Goal: Book appointment/travel/reservation

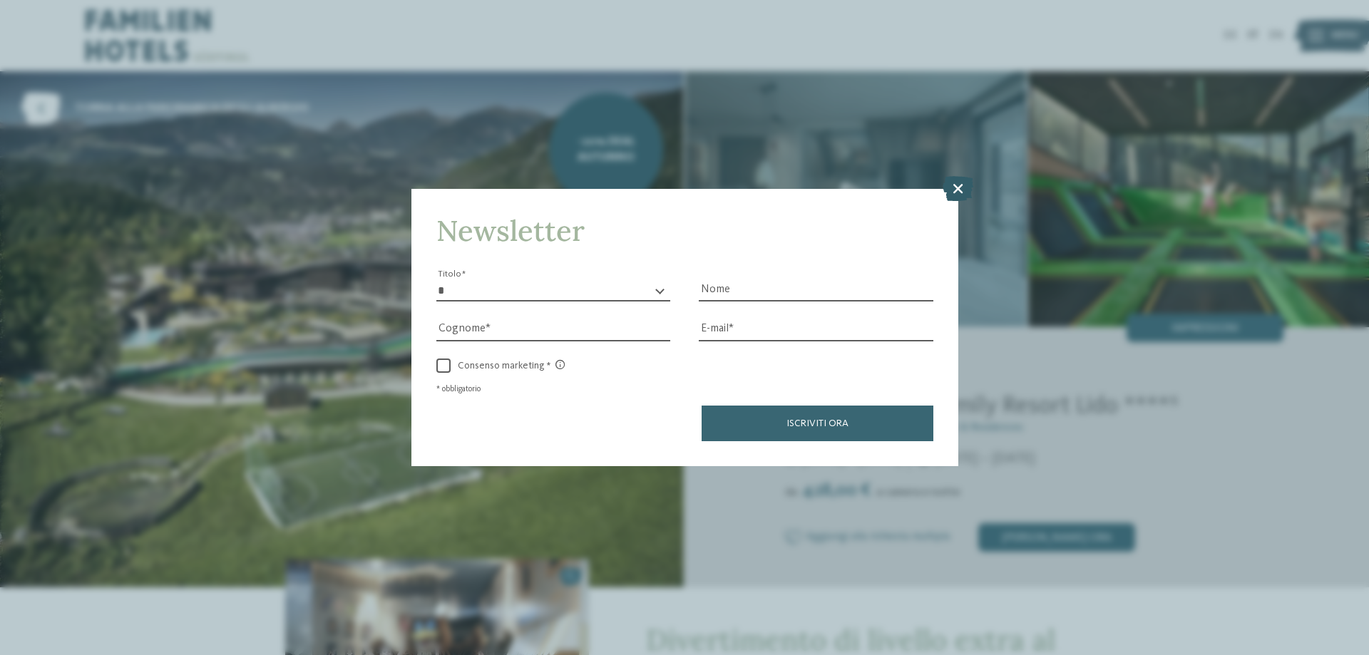
click at [957, 185] on icon at bounding box center [958, 188] width 31 height 25
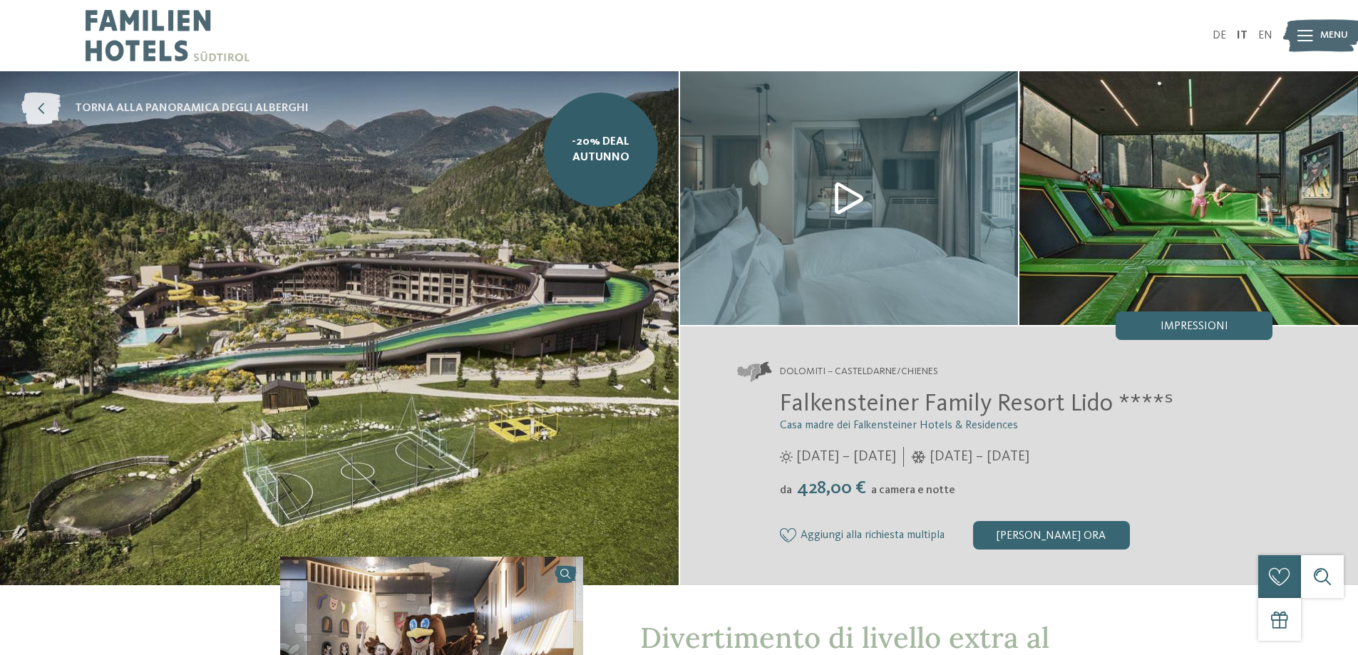
click at [161, 108] on span "torna alla panoramica degli alberghi" at bounding box center [192, 109] width 234 height 16
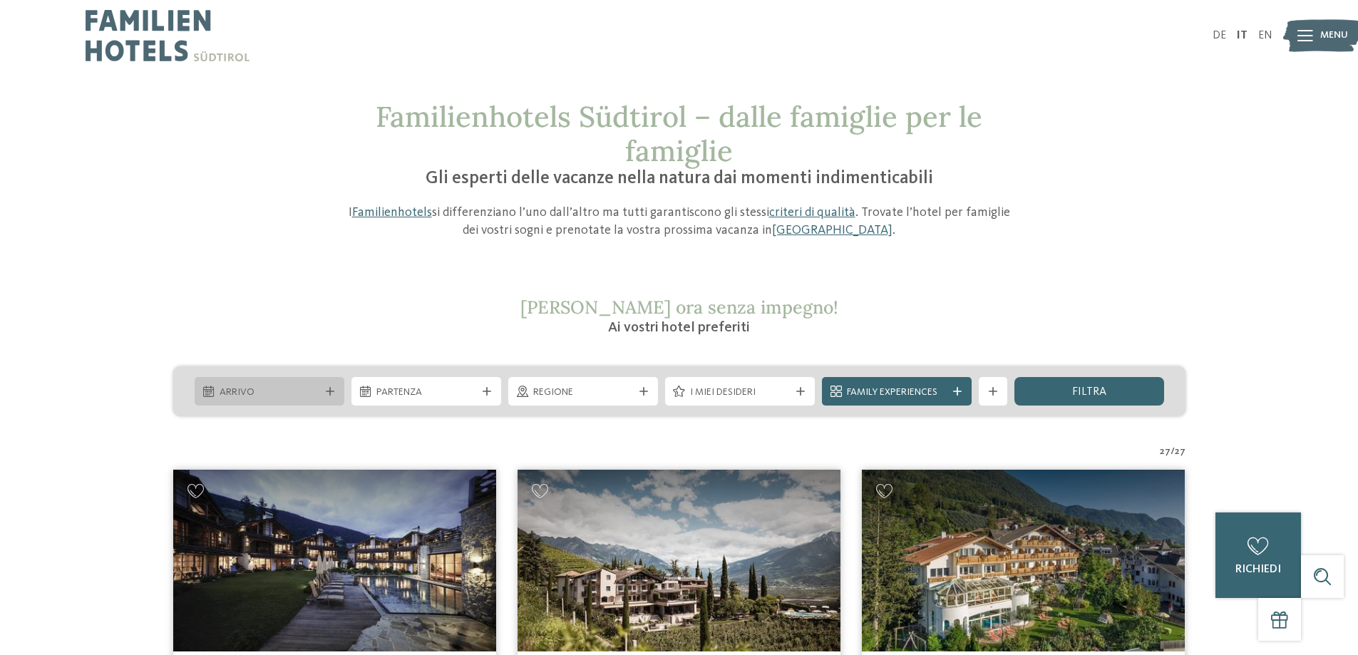
click at [327, 393] on icon at bounding box center [330, 391] width 9 height 9
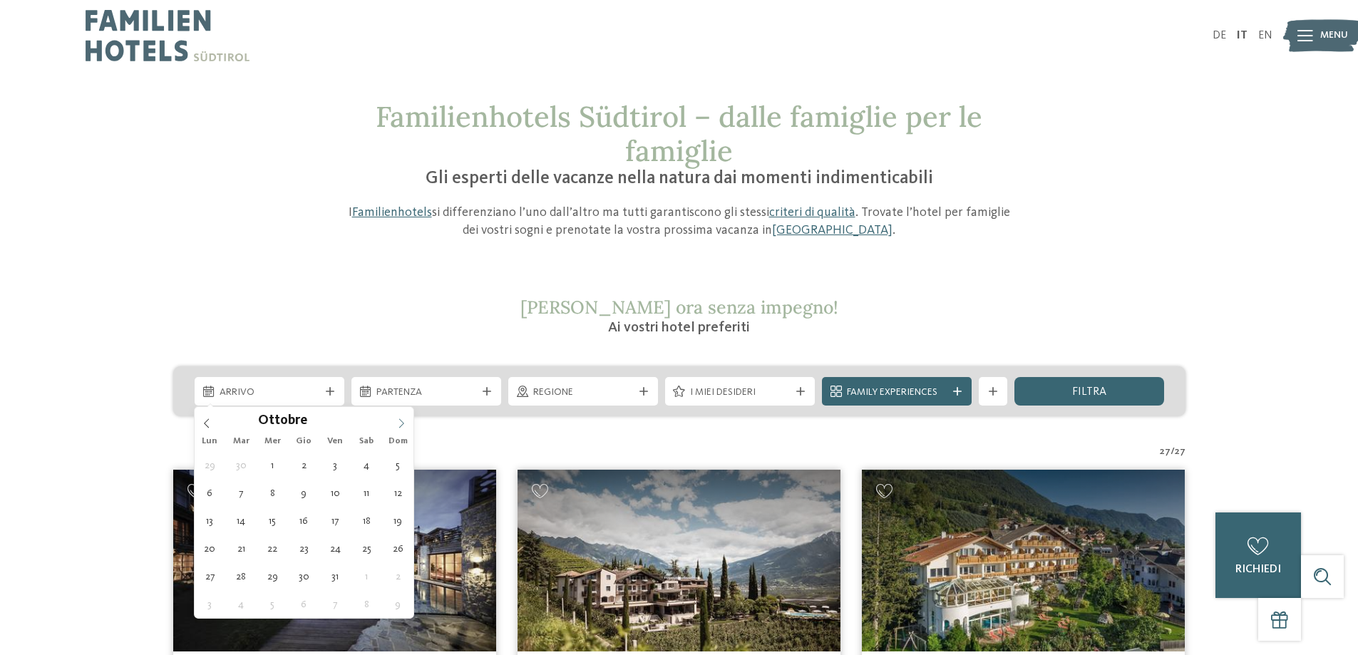
click at [404, 423] on icon at bounding box center [401, 423] width 5 height 9
click at [399, 424] on icon at bounding box center [401, 424] width 10 height 10
click at [399, 425] on icon at bounding box center [401, 424] width 10 height 10
type input "****"
click at [401, 425] on icon at bounding box center [401, 424] width 10 height 10
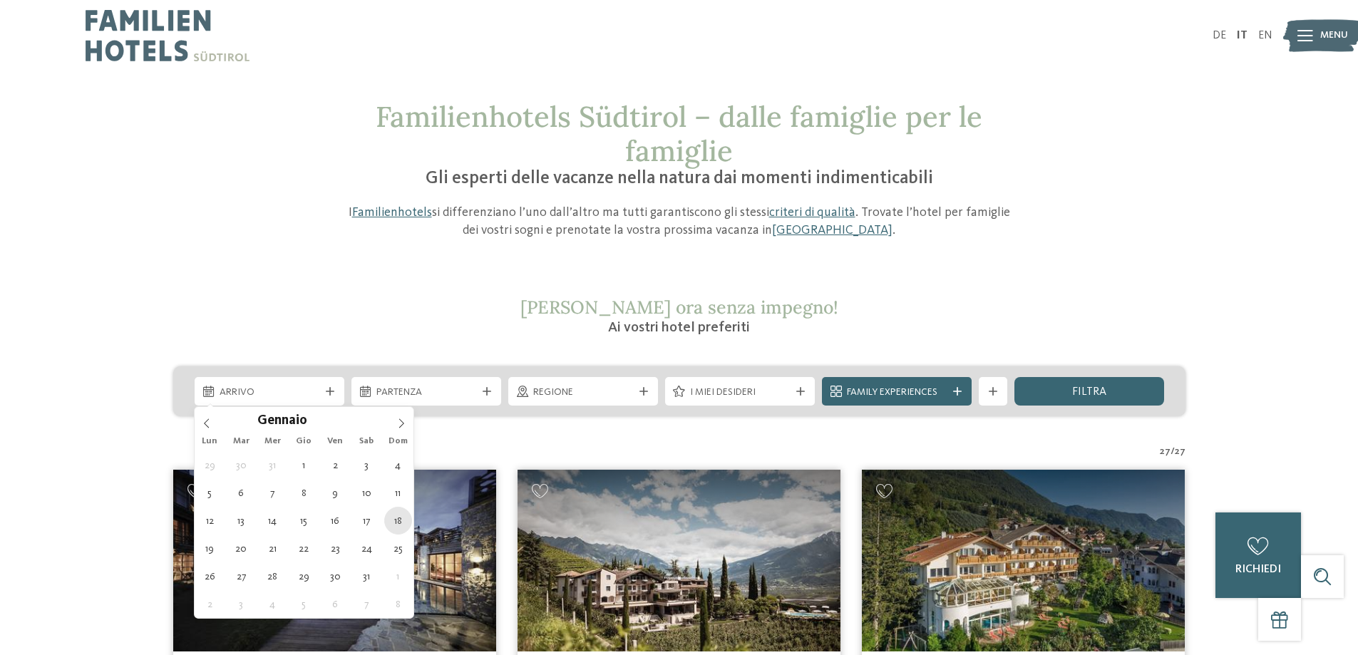
type div "18.01.2026"
type input "****"
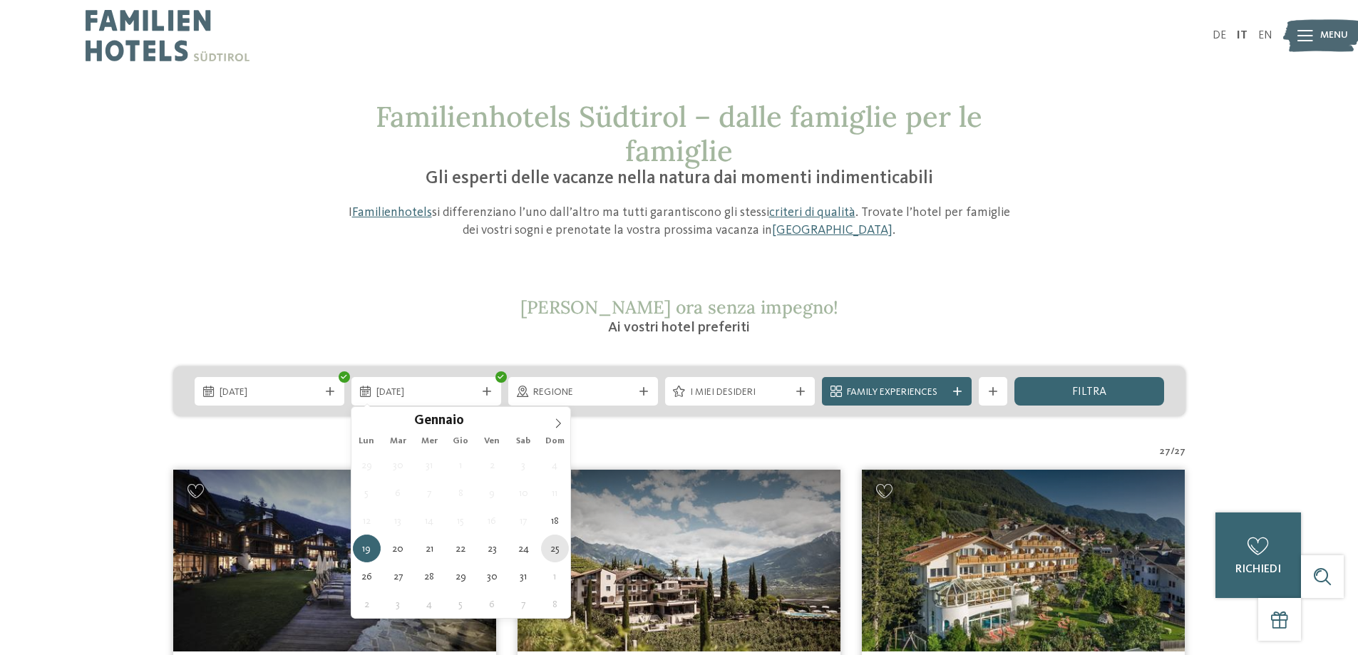
type div "25.01.2026"
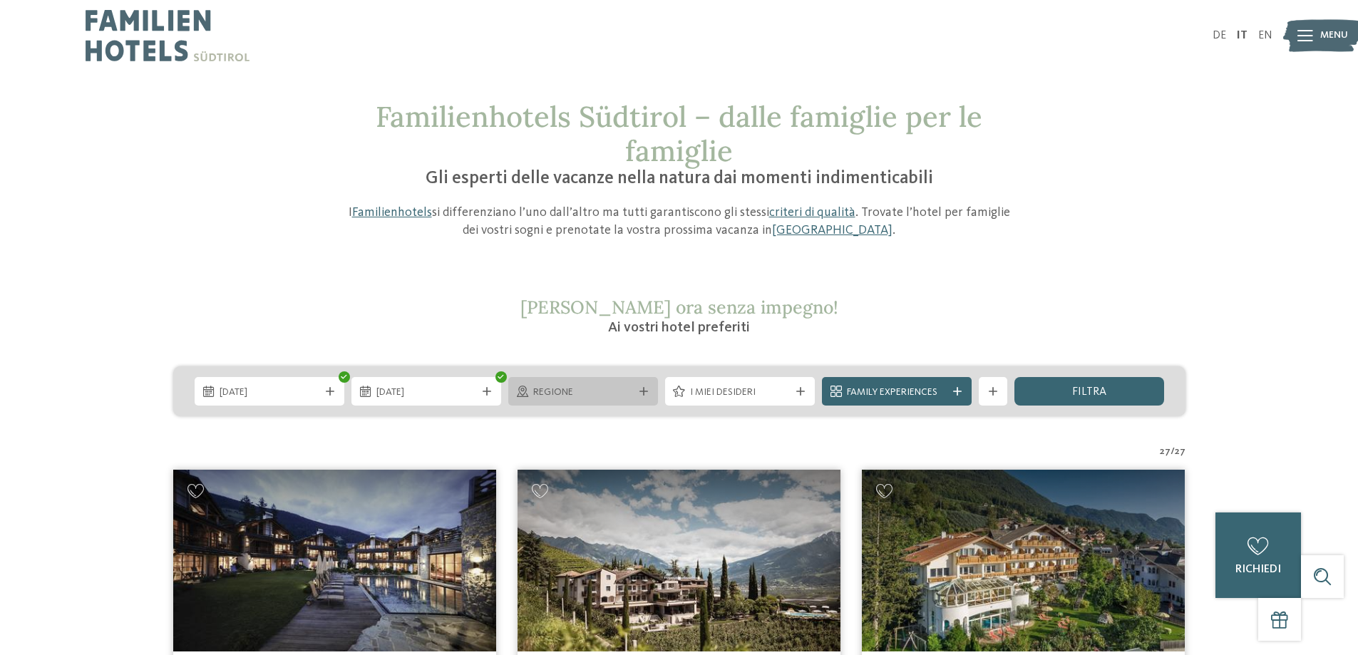
click at [637, 400] on div "Regione" at bounding box center [583, 391] width 150 height 29
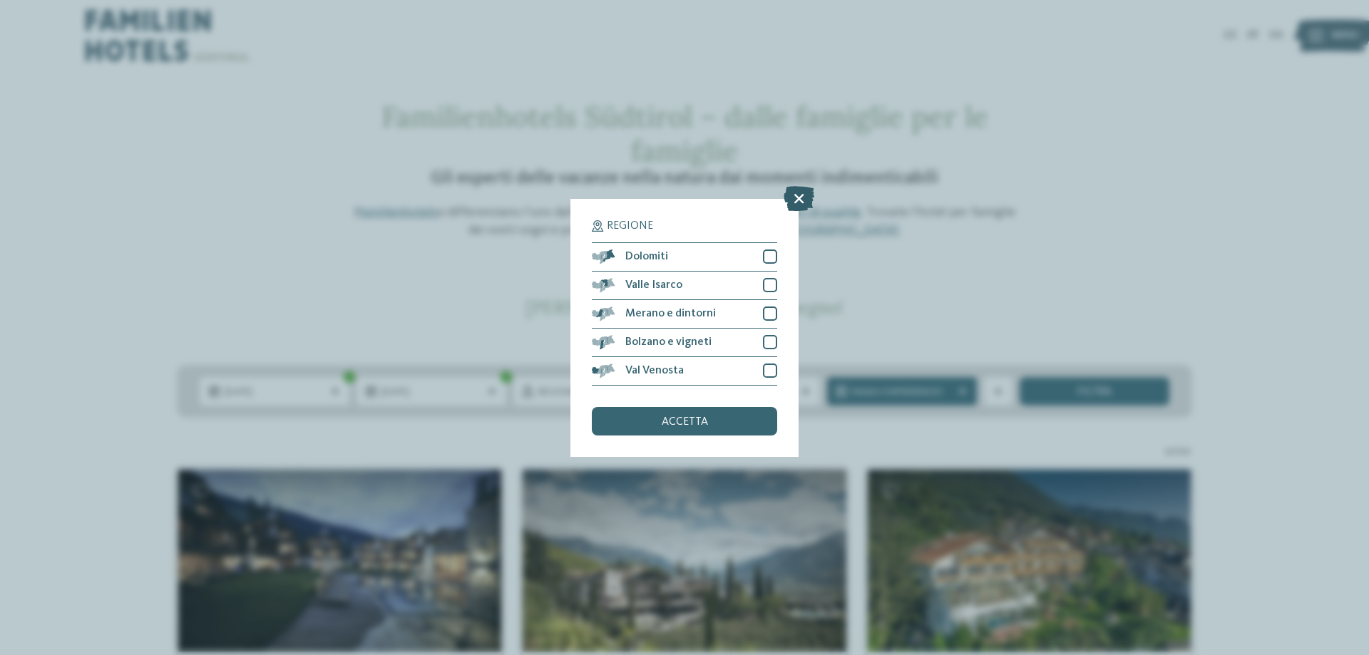
click at [806, 193] on icon at bounding box center [799, 197] width 31 height 25
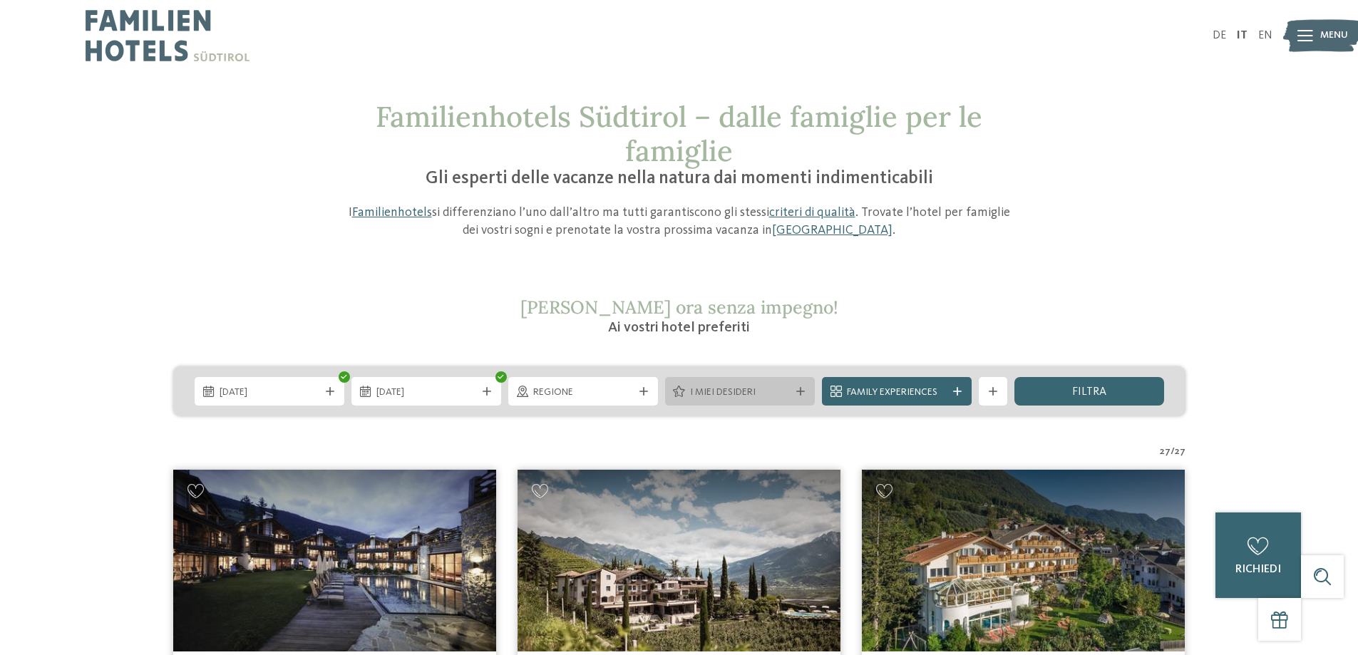
click at [808, 390] on div "I miei desideri" at bounding box center [740, 391] width 150 height 29
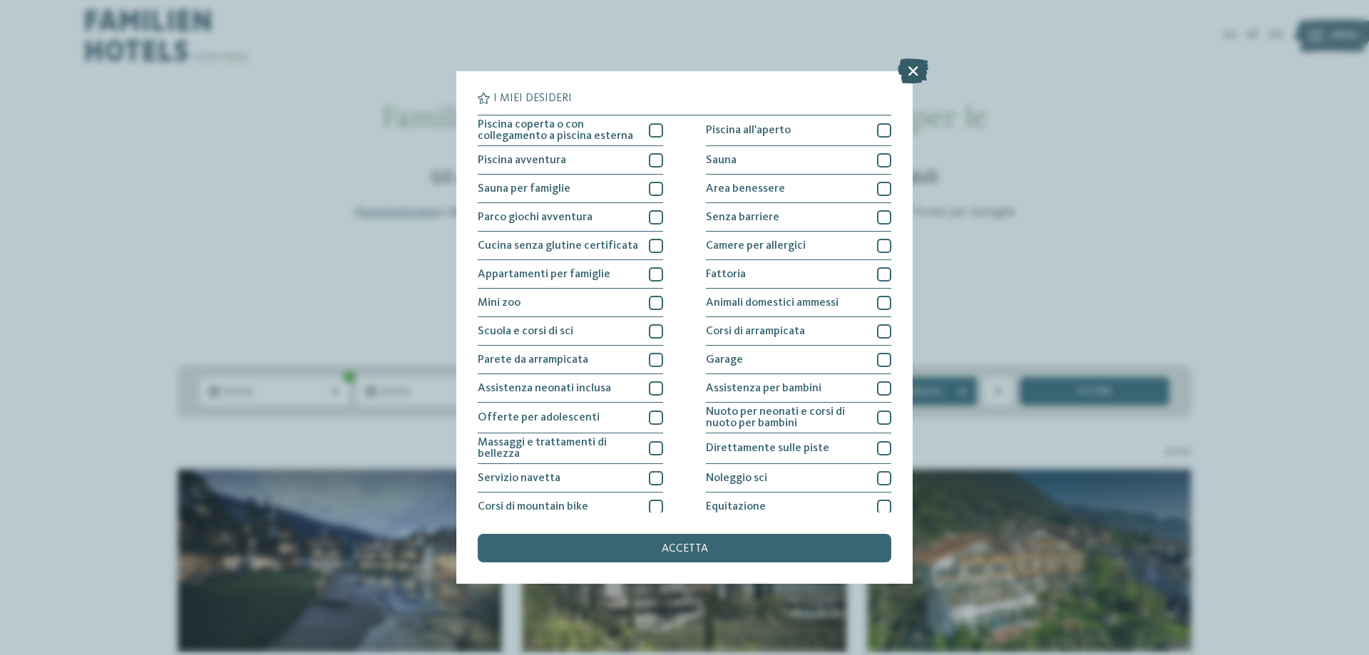
click at [919, 69] on icon at bounding box center [913, 70] width 31 height 25
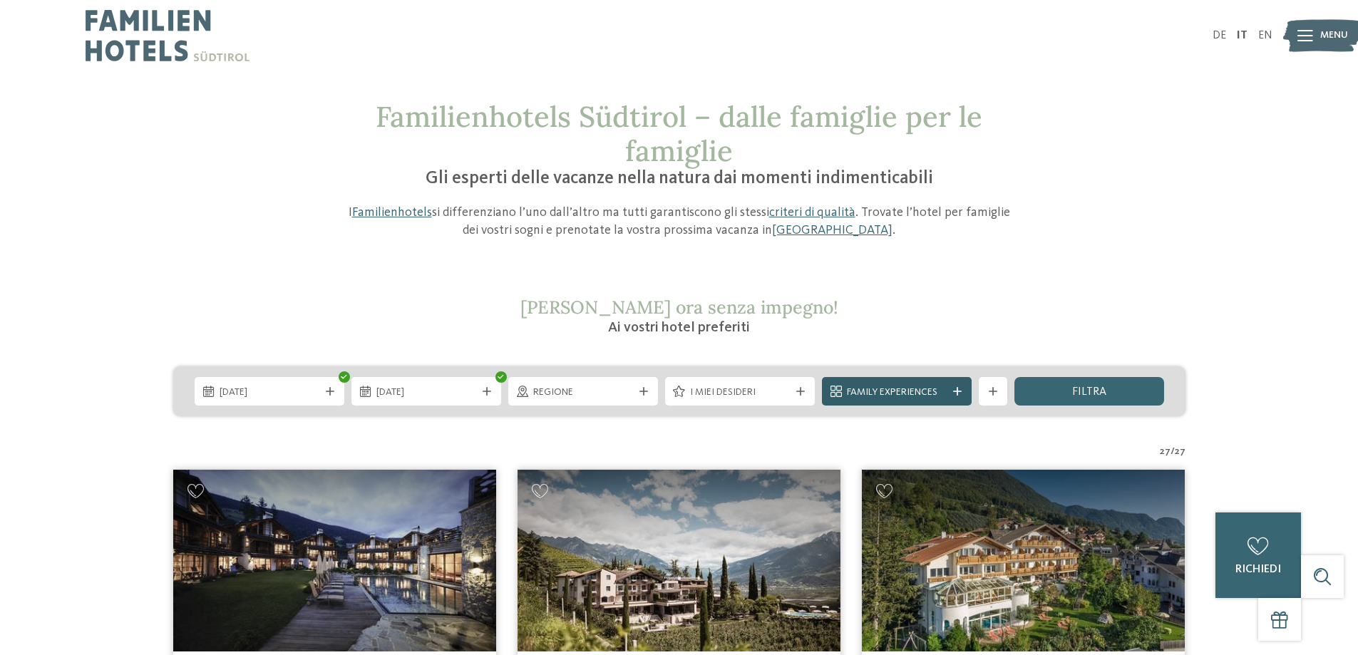
click at [961, 390] on icon at bounding box center [957, 391] width 9 height 9
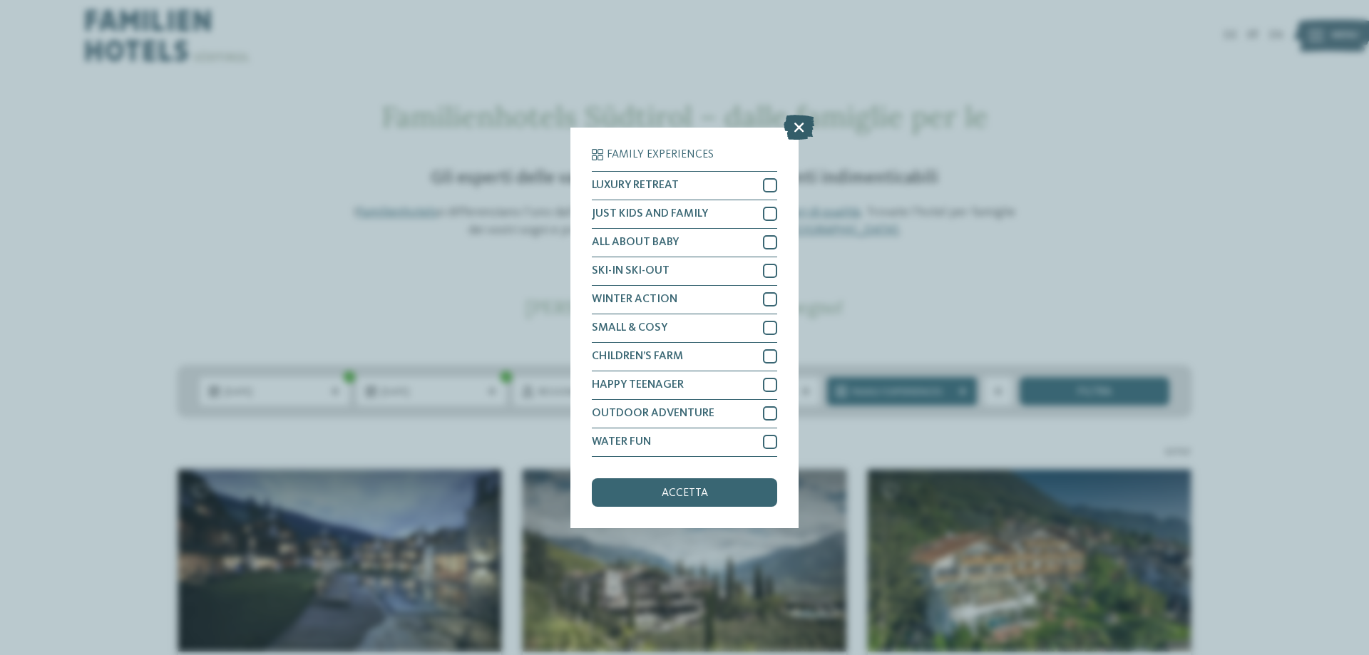
click at [798, 130] on icon at bounding box center [799, 126] width 31 height 25
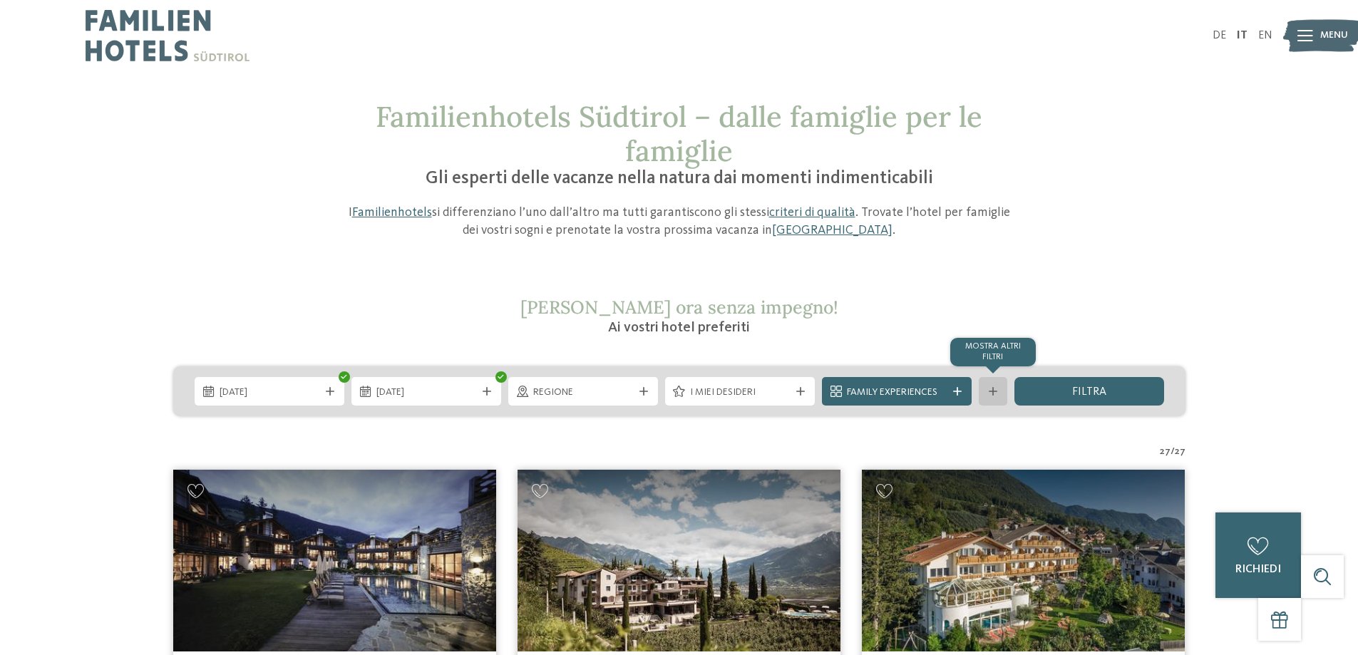
click at [997, 392] on div at bounding box center [993, 391] width 14 height 9
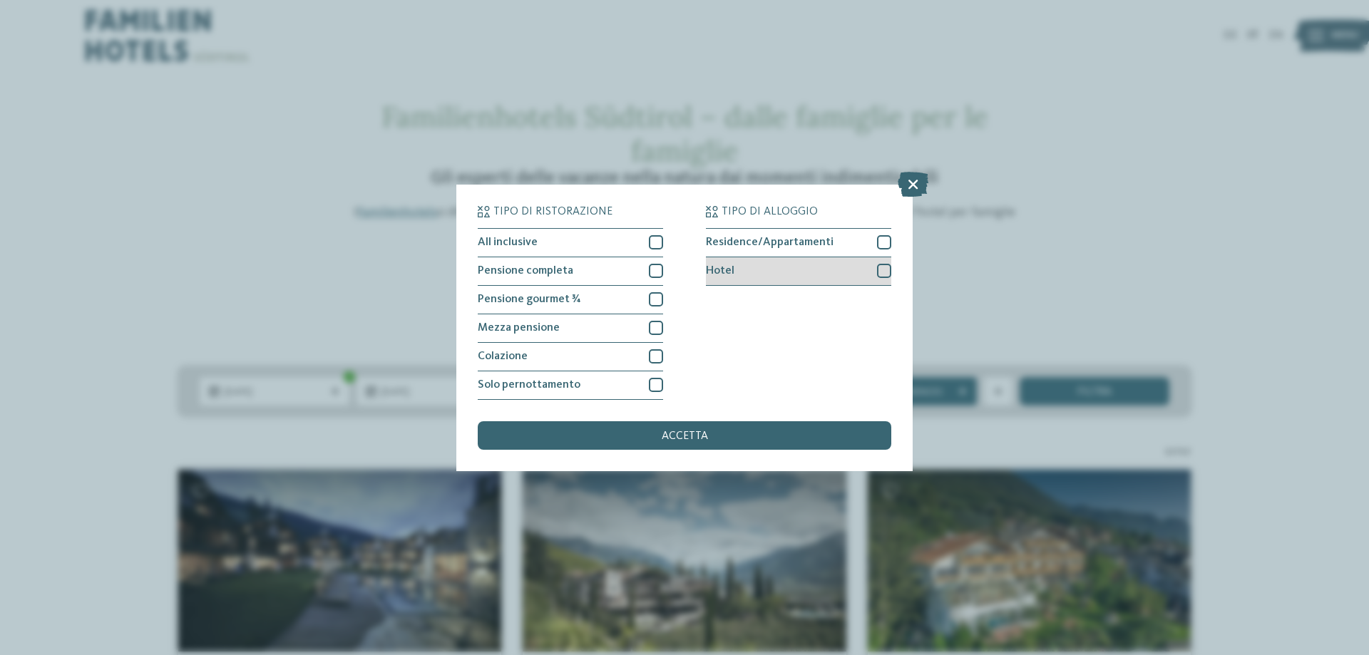
click at [883, 274] on div at bounding box center [884, 271] width 14 height 14
click at [684, 431] on span "accetta" at bounding box center [685, 436] width 46 height 11
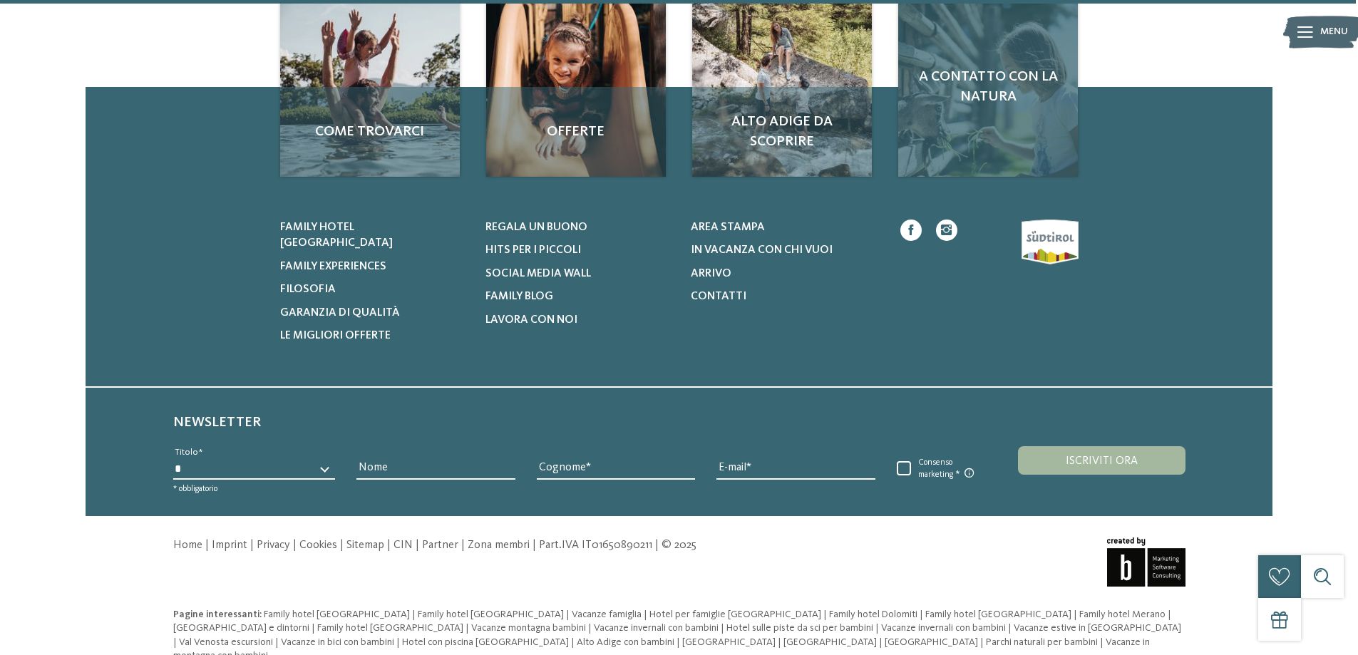
scroll to position [2892, 0]
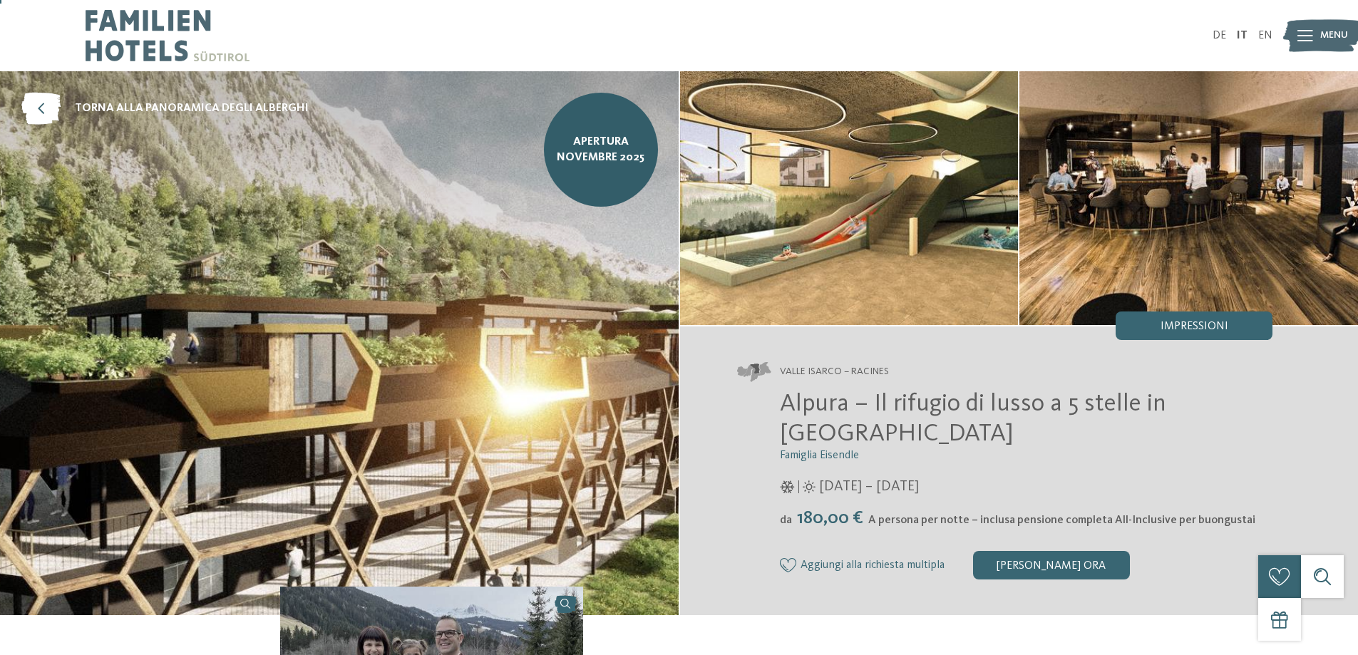
scroll to position [143, 0]
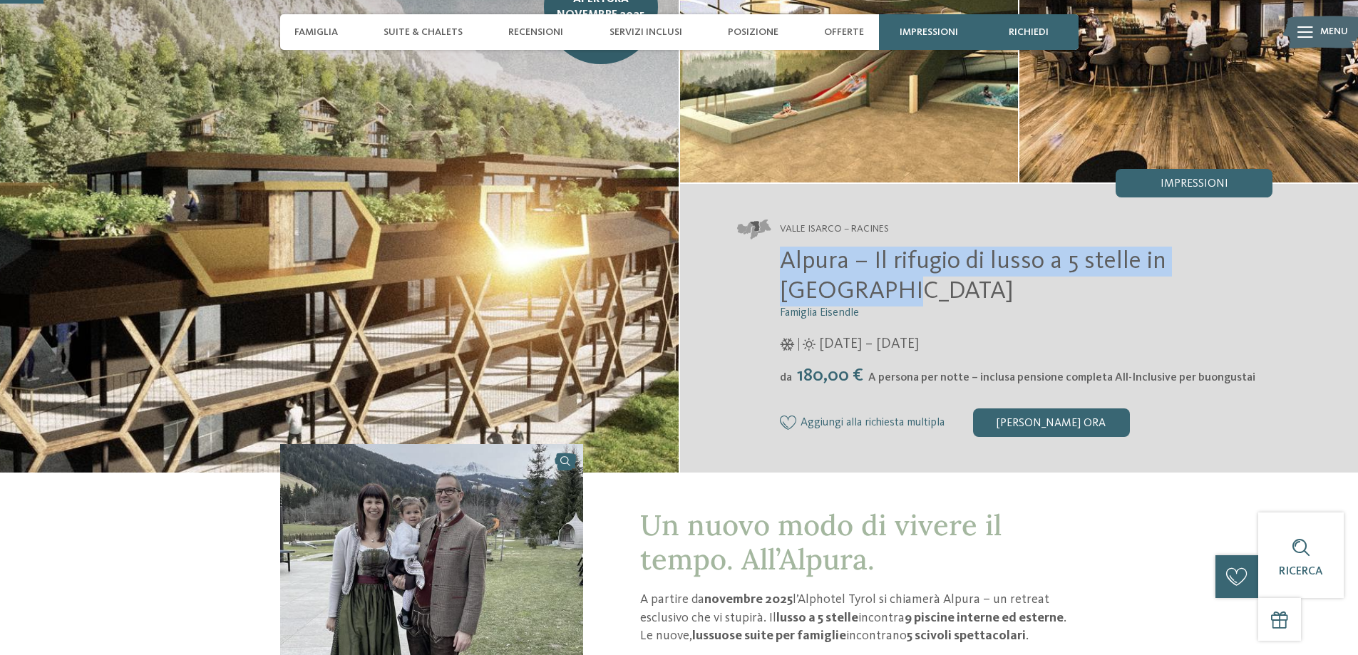
drag, startPoint x: 836, startPoint y: 294, endPoint x: 766, endPoint y: 255, distance: 80.5
click at [766, 255] on div "Alpura – Il rifugio di lusso a 5 stelle in Alto Adige Famiglia Eisendle 08/11/2…" at bounding box center [1005, 342] width 536 height 190
click at [823, 261] on span "Alpura – Il rifugio di lusso a 5 stelle in Alto Adige" at bounding box center [973, 276] width 386 height 55
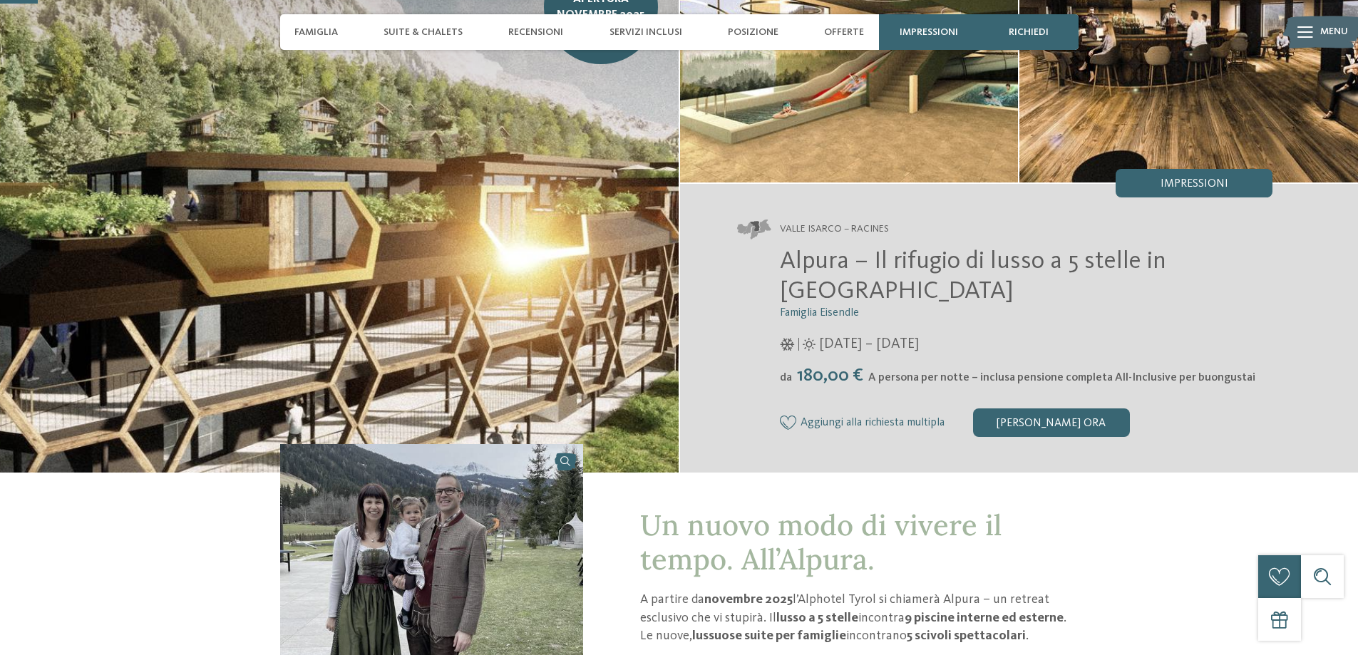
scroll to position [0, 0]
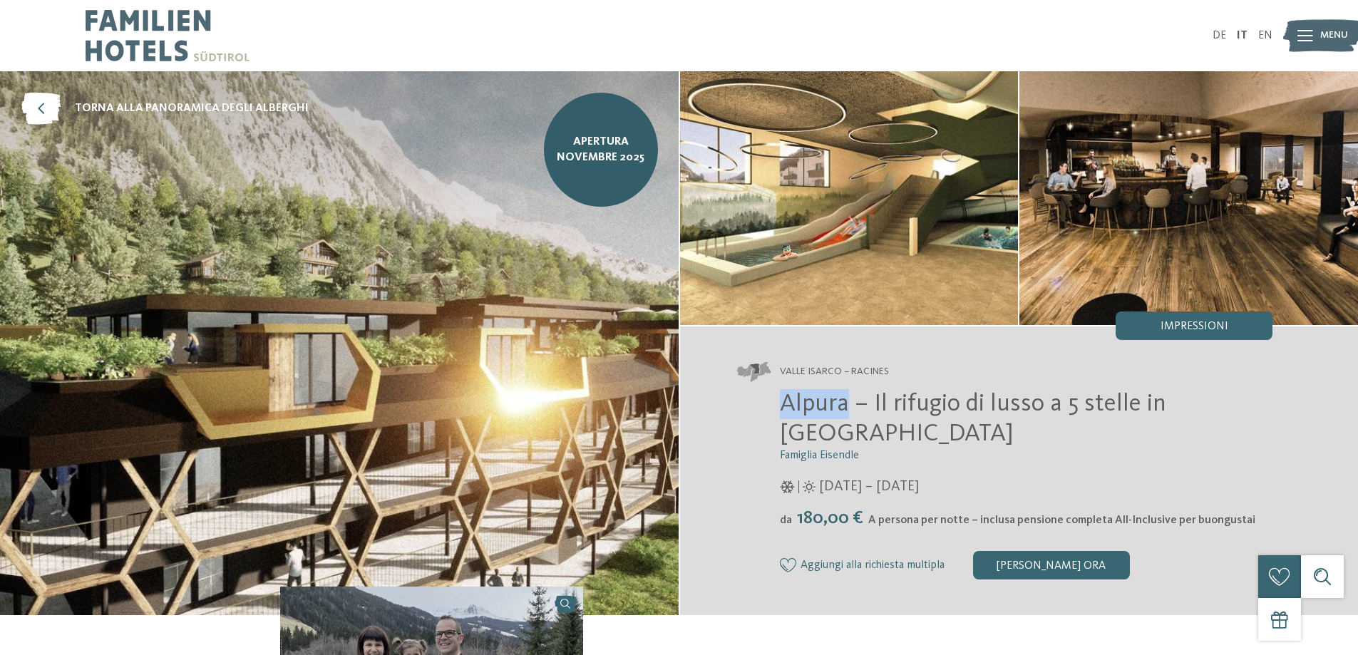
drag, startPoint x: 784, startPoint y: 409, endPoint x: 846, endPoint y: 405, distance: 62.1
click at [846, 406] on span "Alpura – Il rifugio di lusso a 5 stelle in Alto Adige" at bounding box center [973, 418] width 386 height 55
copy span "Alpura"
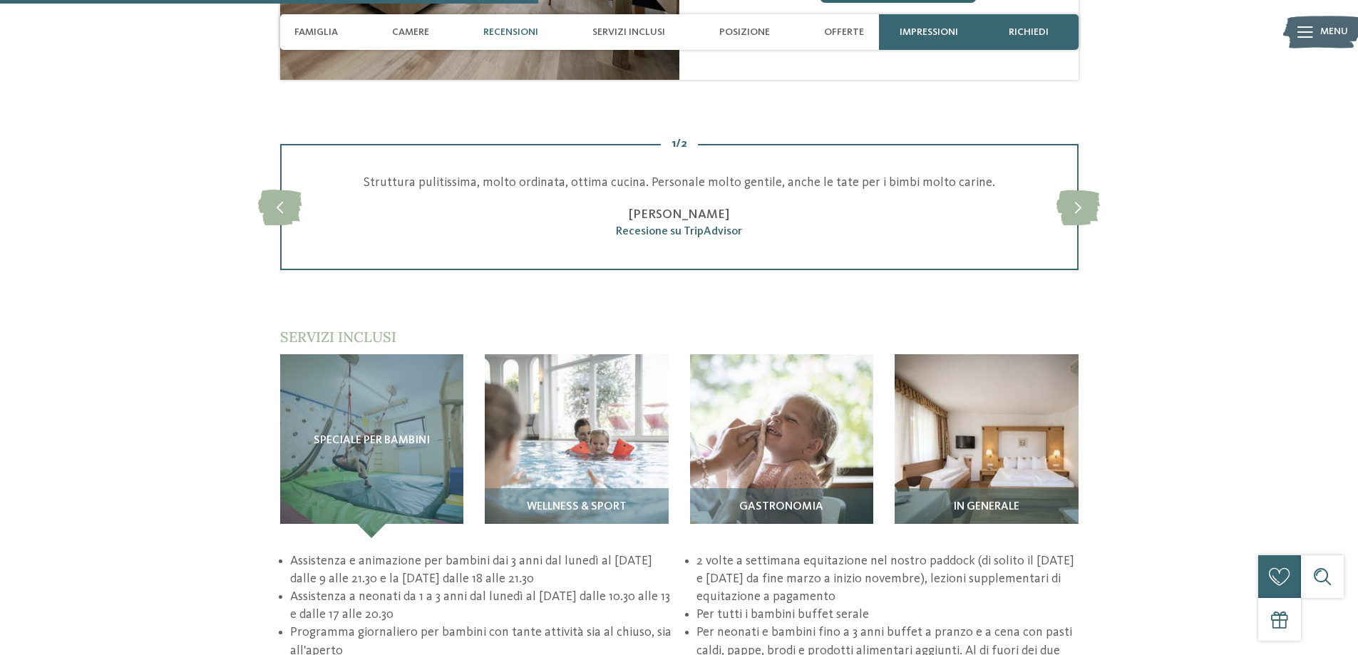
scroll to position [1711, 0]
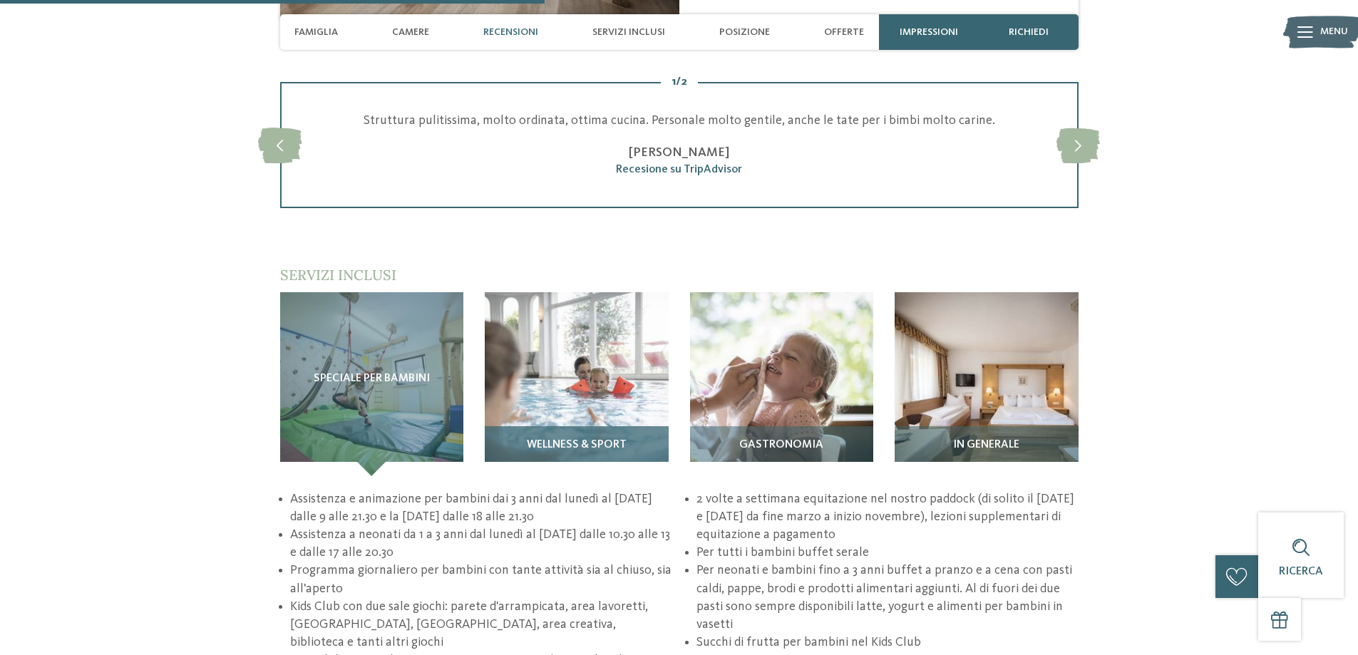
click at [578, 343] on img at bounding box center [577, 384] width 184 height 184
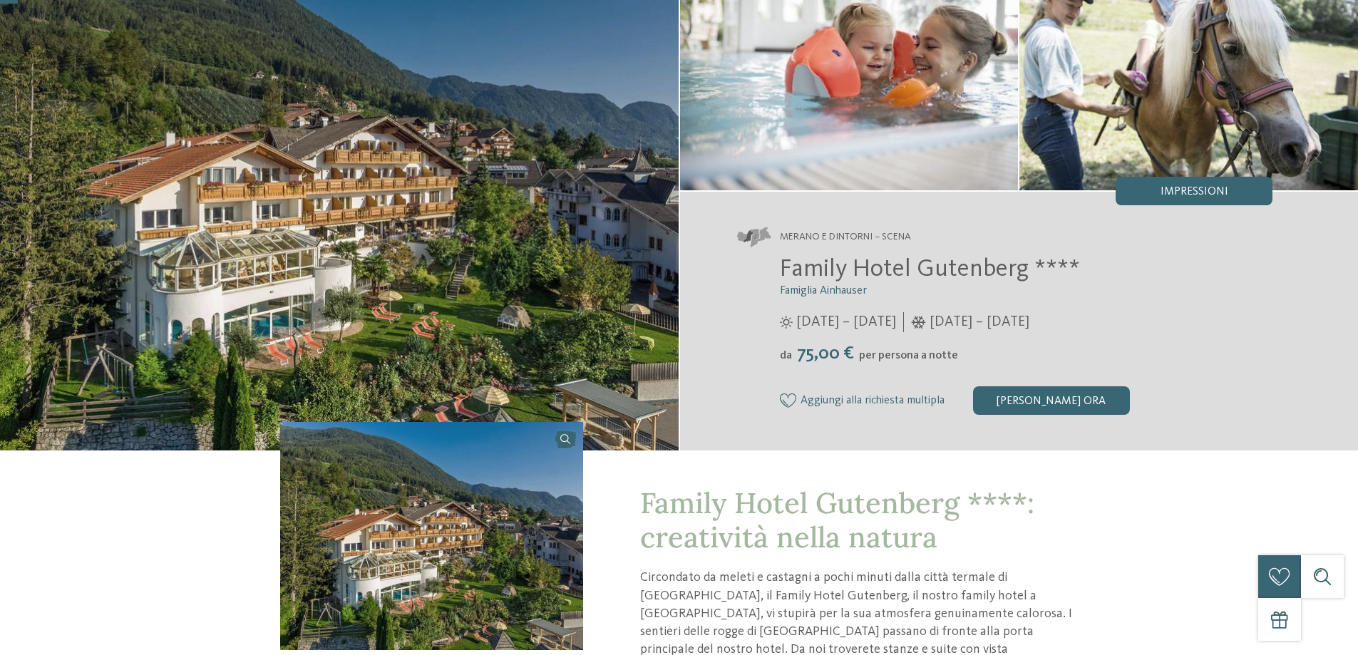
scroll to position [0, 0]
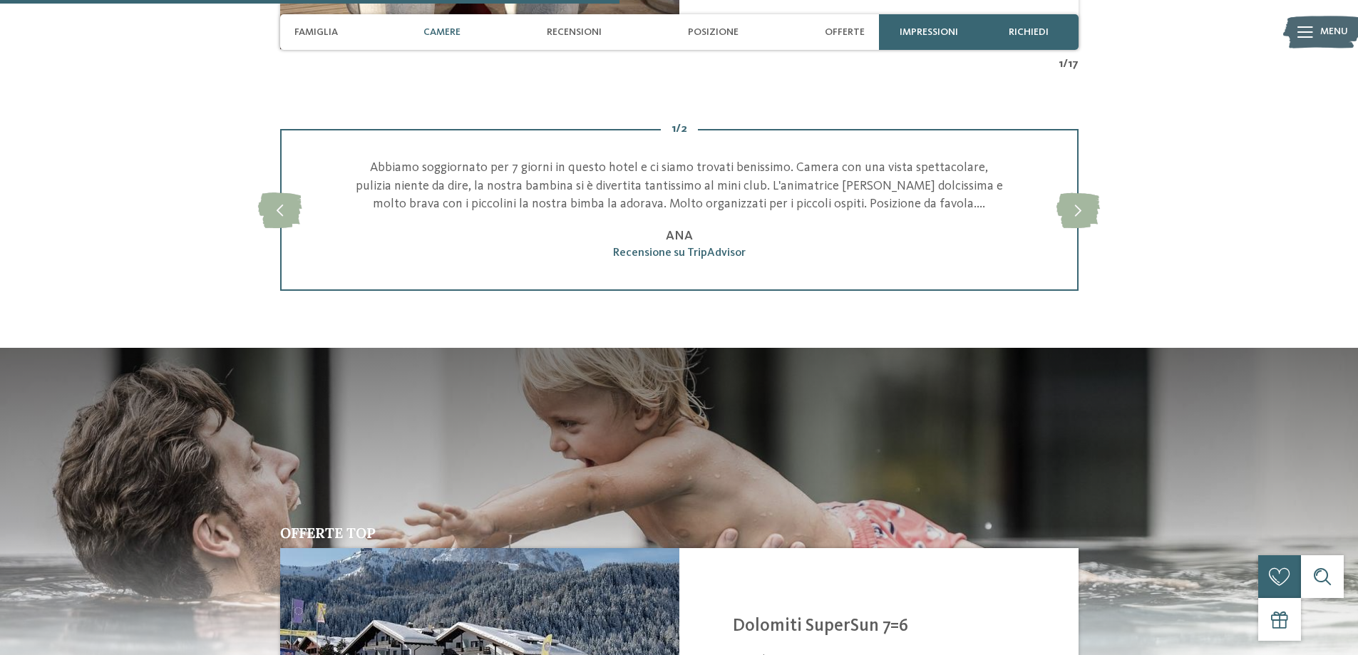
scroll to position [1640, 0]
